Goal: Transaction & Acquisition: Purchase product/service

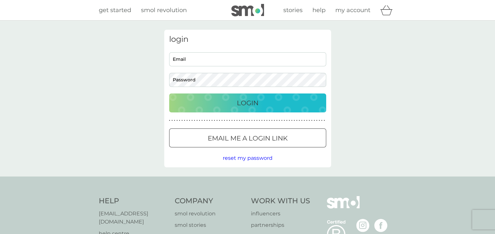
click at [209, 58] on input "Email" at bounding box center [247, 59] width 157 height 14
type input "[PERSON_NAME][EMAIL_ADDRESS][PERSON_NAME][DOMAIN_NAME]"
click at [274, 98] on div "Login" at bounding box center [248, 103] width 144 height 10
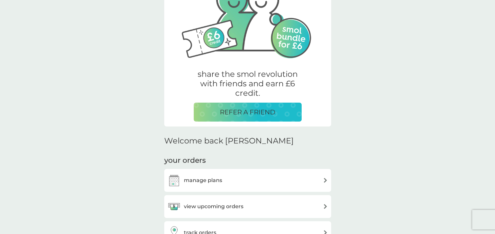
scroll to position [131, 0]
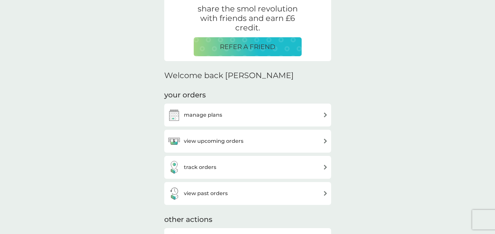
click at [293, 143] on div "view upcoming orders" at bounding box center [247, 141] width 160 height 13
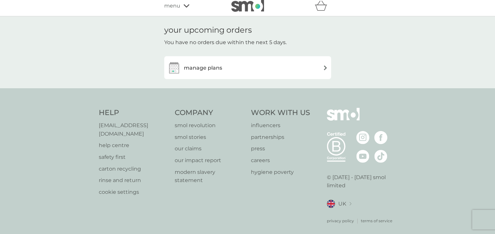
scroll to position [5, 0]
click at [312, 62] on div "manage plans" at bounding box center [247, 66] width 160 height 13
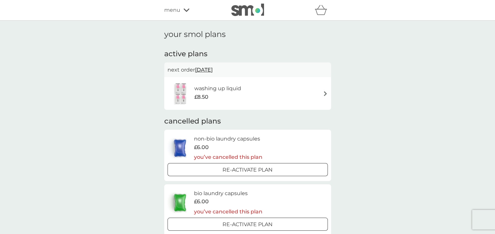
click at [318, 90] on div "washing up liquid £8.50" at bounding box center [247, 93] width 160 height 23
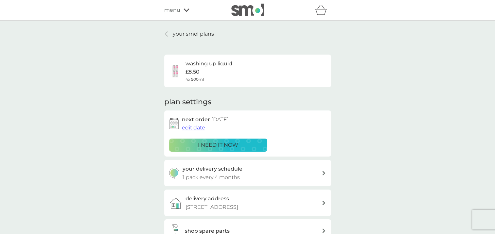
click at [202, 146] on p "i need it now" at bounding box center [218, 145] width 40 height 9
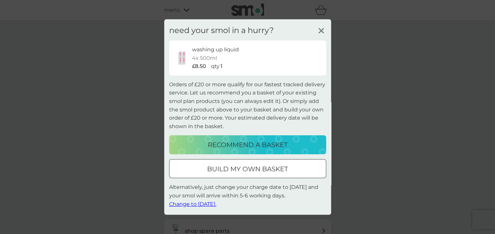
click at [256, 146] on p "recommend a basket" at bounding box center [248, 145] width 80 height 10
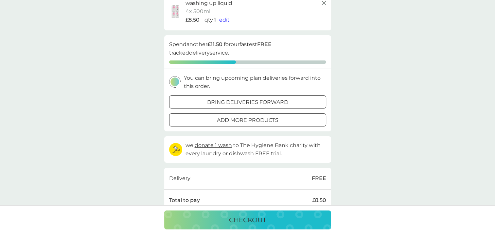
scroll to position [164, 0]
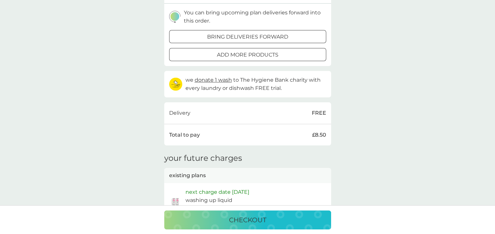
click at [247, 217] on p "checkout" at bounding box center [247, 220] width 37 height 10
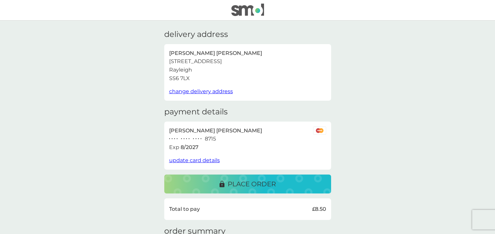
click at [252, 184] on p "place order" at bounding box center [252, 184] width 48 height 10
